Goal: Transaction & Acquisition: Purchase product/service

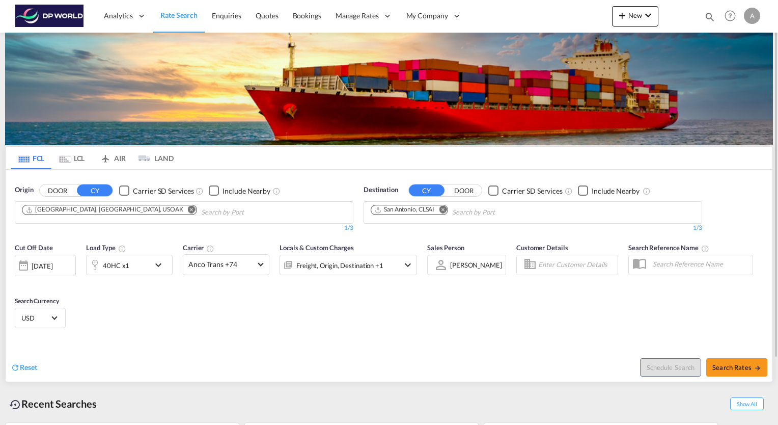
click at [188, 210] on md-icon "Remove" at bounding box center [192, 210] width 8 height 8
click at [98, 210] on input "Chips input." at bounding box center [70, 212] width 97 height 16
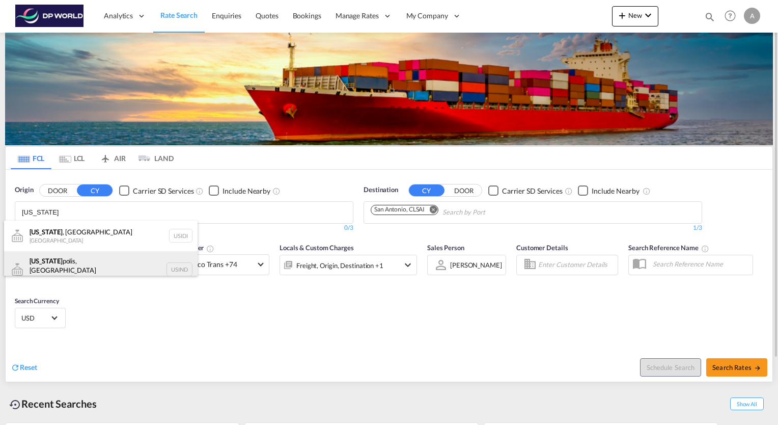
type input "[US_STATE]"
click at [88, 264] on div "[US_STATE] polis, IN [GEOGRAPHIC_DATA] USIND" at bounding box center [101, 269] width 194 height 37
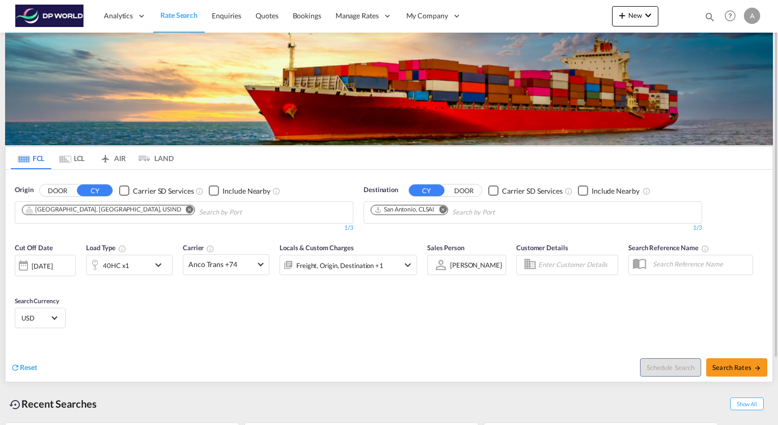
click at [441, 209] on md-icon "Remove" at bounding box center [443, 210] width 8 height 8
click at [186, 206] on md-icon "Remove" at bounding box center [190, 210] width 8 height 8
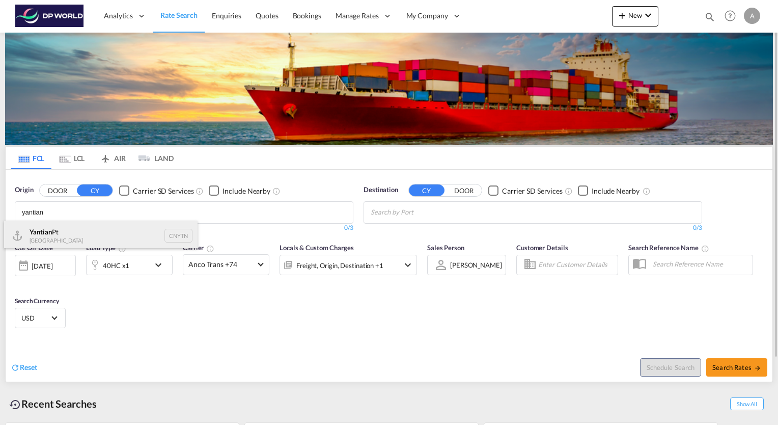
type input "yantian"
click at [89, 233] on div "Yantian Pt China CNYTN" at bounding box center [101, 236] width 194 height 31
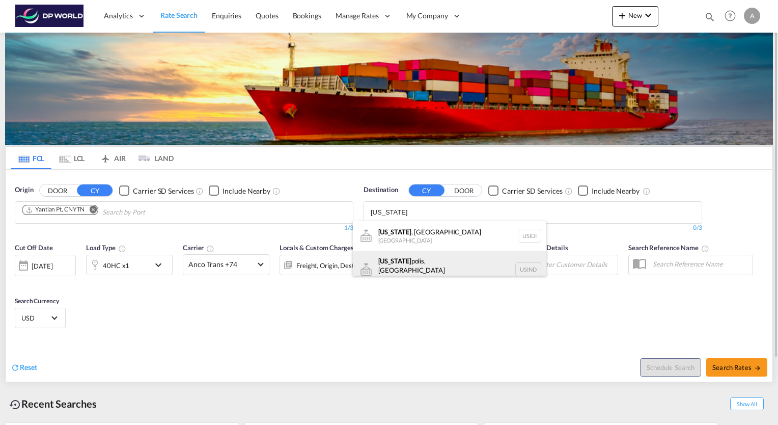
type input "[US_STATE]"
click at [418, 257] on div "[US_STATE] polis, IN [GEOGRAPHIC_DATA] USIND" at bounding box center [450, 269] width 194 height 37
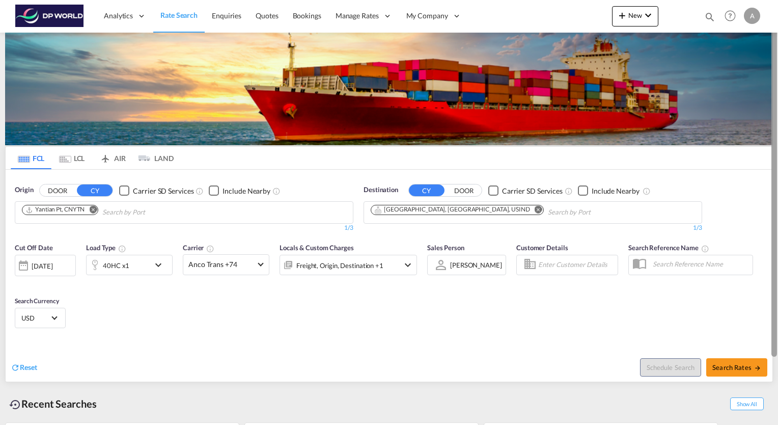
drag, startPoint x: 774, startPoint y: 84, endPoint x: 760, endPoint y: 42, distance: 43.8
click at [760, 42] on md-content "Analytics Reports Dashboard Rate Search Enquiries Quotes Bookings" at bounding box center [389, 212] width 778 height 425
click at [236, 259] on span "Anco Trans +74" at bounding box center [222, 264] width 66 height 10
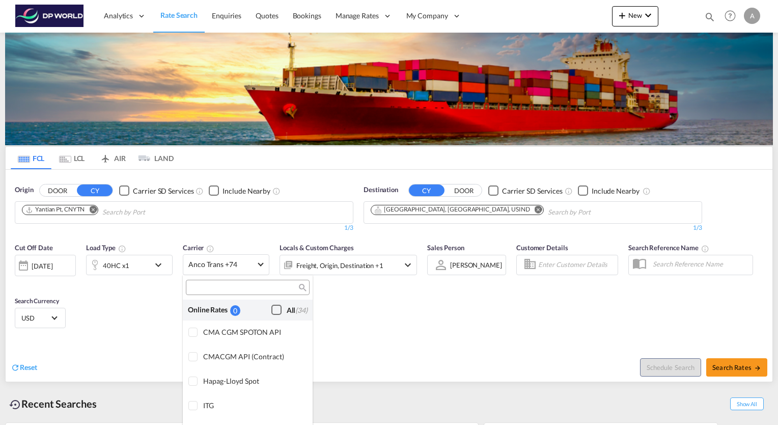
click at [272, 309] on div "Checkbox No Ink" at bounding box center [277, 310] width 10 height 10
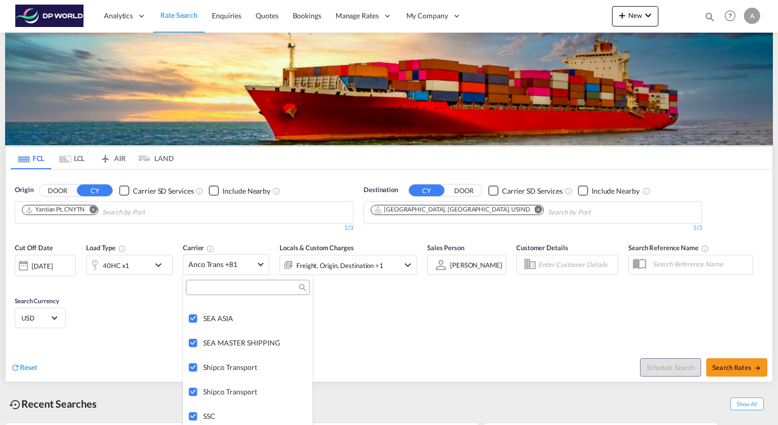
scroll to position [2145, 0]
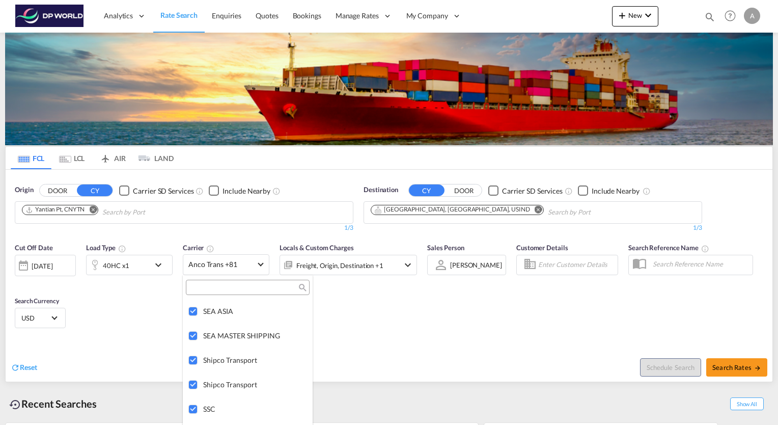
click at [740, 364] on md-backdrop at bounding box center [389, 212] width 778 height 425
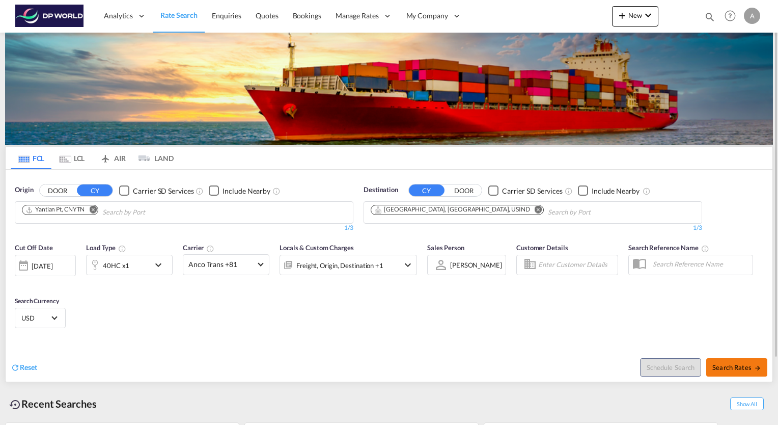
click at [751, 366] on span "Search Rates" at bounding box center [737, 367] width 49 height 8
type input "CNYTN to USIND / [DATE]"
